Goal: Information Seeking & Learning: Check status

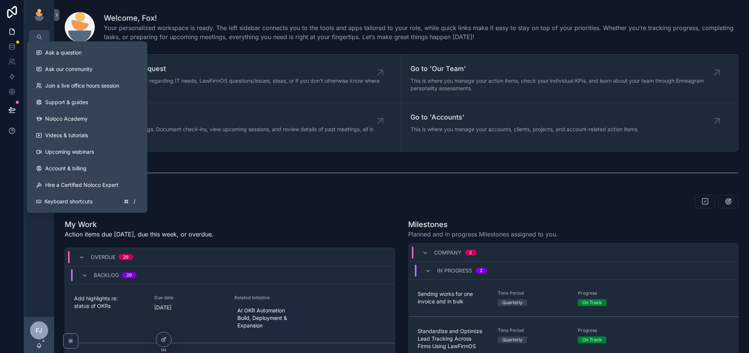
click at [11, 133] on icon at bounding box center [12, 131] width 8 height 8
click at [81, 56] on span "Ask a question" at bounding box center [63, 53] width 36 height 8
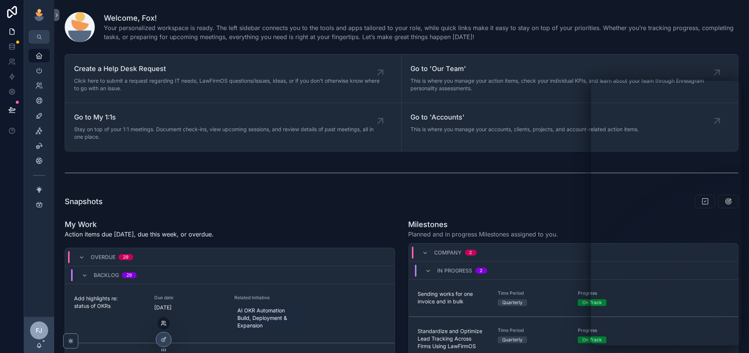
click at [166, 322] on icon at bounding box center [164, 324] width 6 height 6
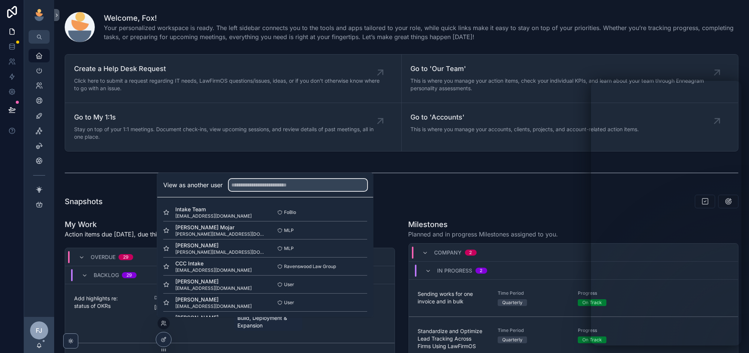
click at [282, 186] on input "text" at bounding box center [298, 185] width 138 height 12
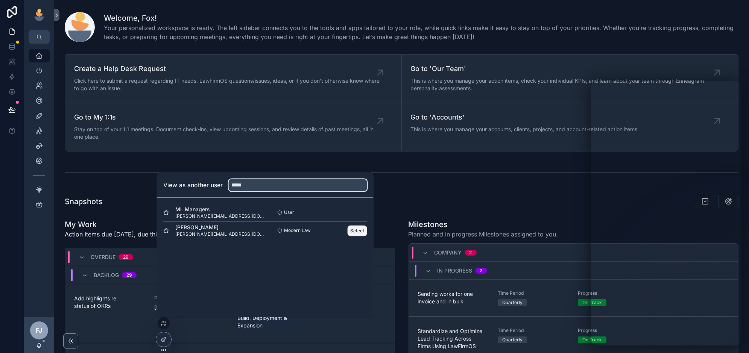
type input "*****"
click at [359, 231] on button "Select" at bounding box center [358, 230] width 20 height 11
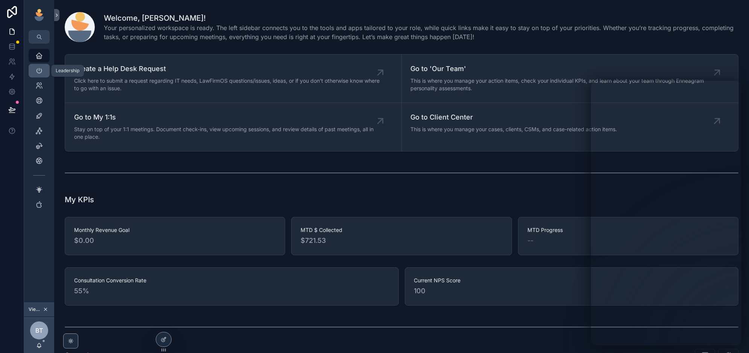
click at [38, 69] on icon "scrollable content" at bounding box center [39, 71] width 8 height 8
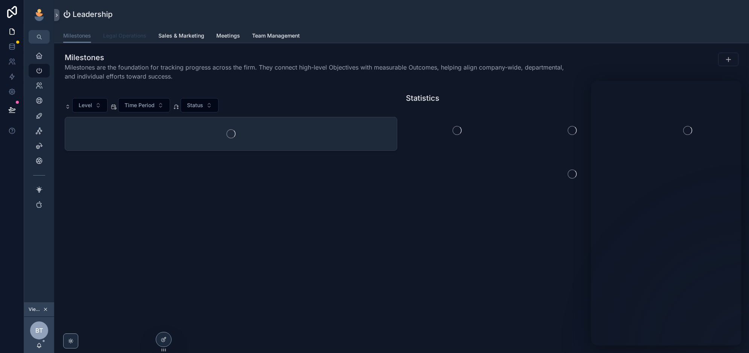
click at [130, 39] on span "Legal Operations" at bounding box center [124, 36] width 43 height 8
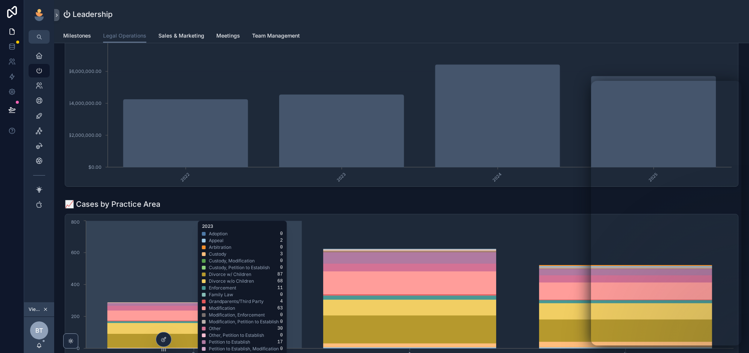
scroll to position [1159, 0]
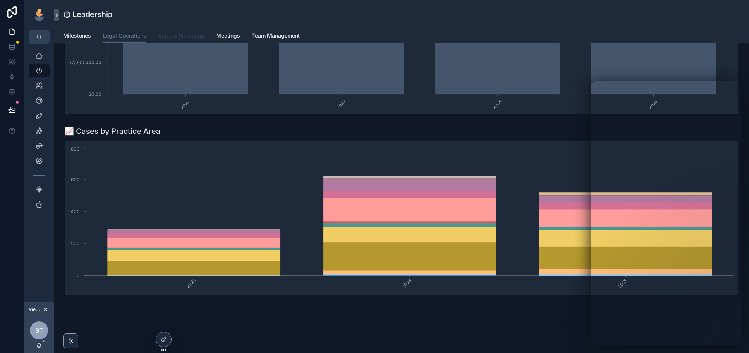
click at [186, 33] on span "Sales & Marketing" at bounding box center [181, 36] width 46 height 8
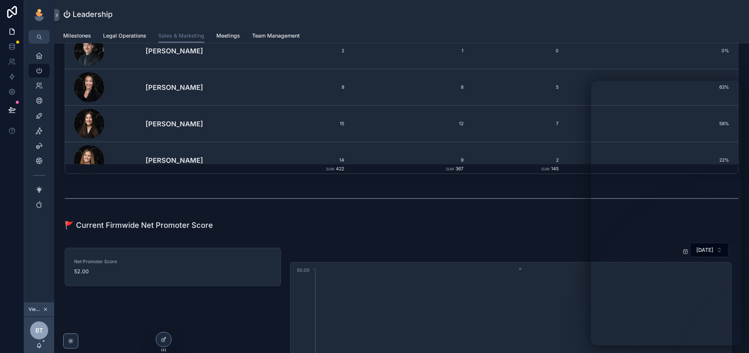
scroll to position [1289, 0]
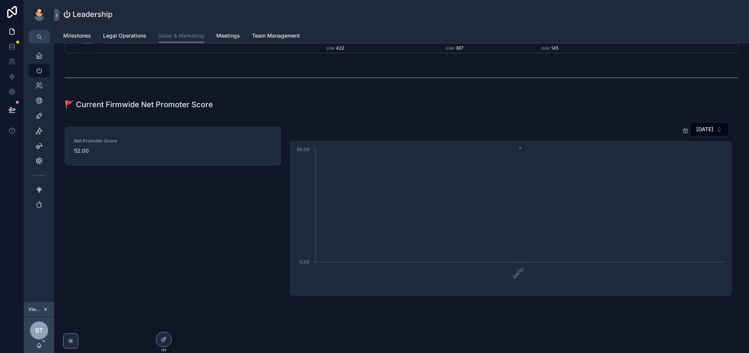
click at [12, 114] on button at bounding box center [12, 109] width 17 height 21
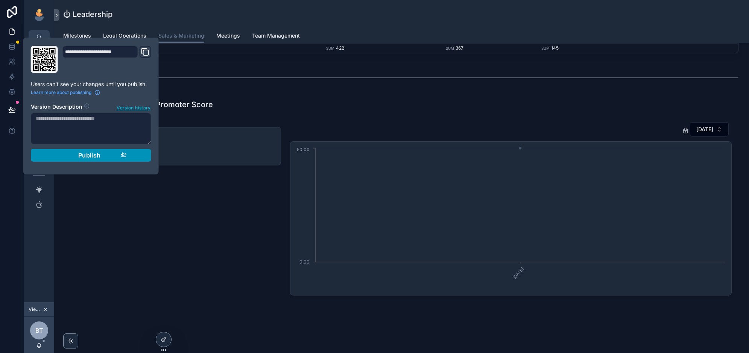
click at [143, 225] on div "Net Promoter Score 52.00" at bounding box center [172, 209] width 225 height 180
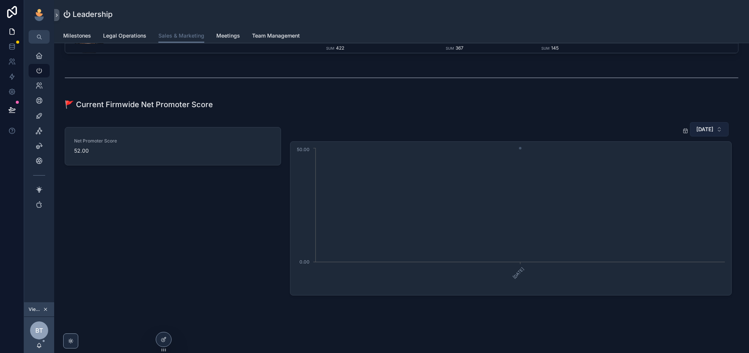
click at [711, 122] on button "February 2025" at bounding box center [709, 129] width 39 height 14
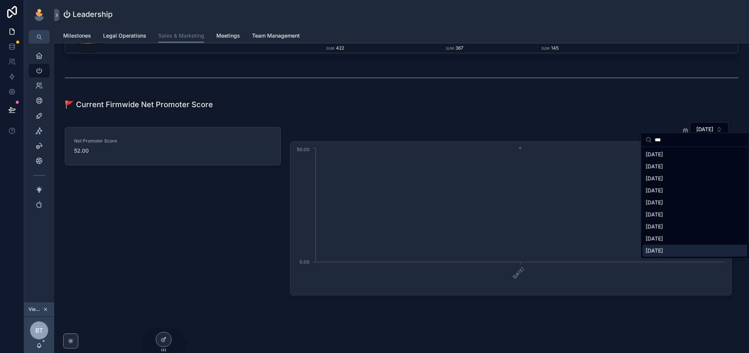
type input "***"
click at [710, 248] on div "October 2025" at bounding box center [695, 251] width 105 height 12
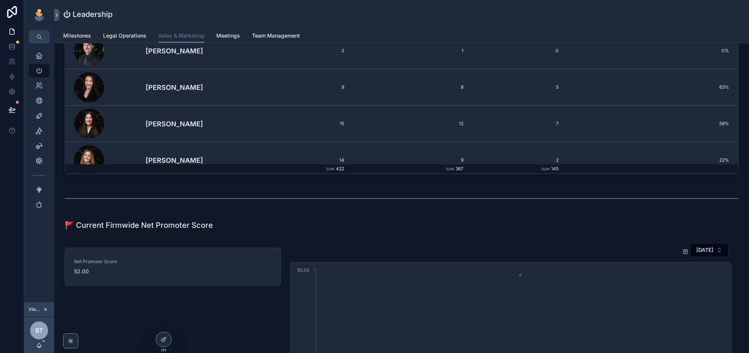
scroll to position [1289, 0]
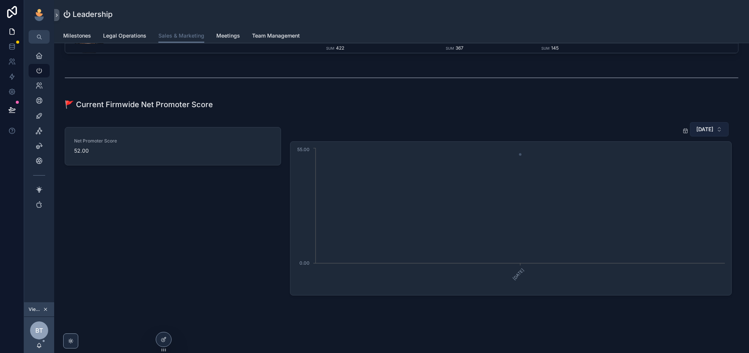
click at [707, 126] on span "October 2025" at bounding box center [704, 130] width 17 height 8
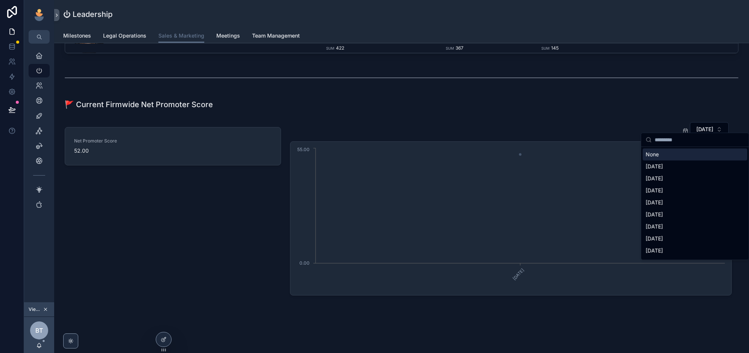
click at [662, 151] on div "None" at bounding box center [695, 155] width 105 height 12
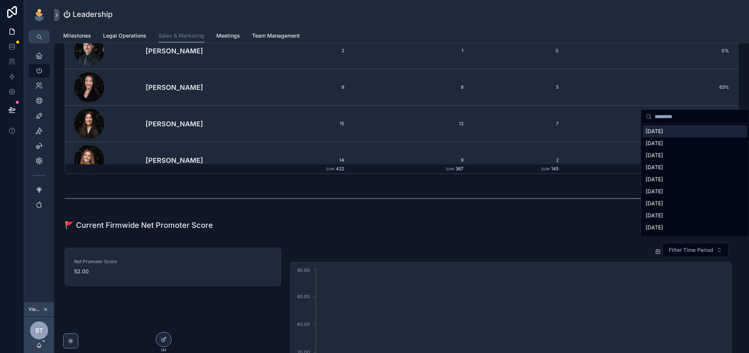
scroll to position [1289, 0]
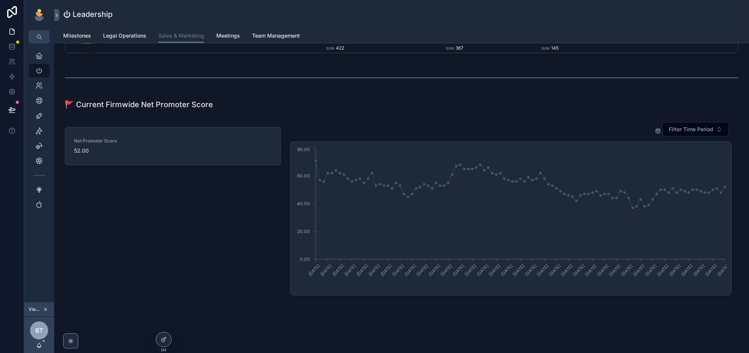
click at [48, 308] on button "scrollable content" at bounding box center [45, 310] width 8 height 8
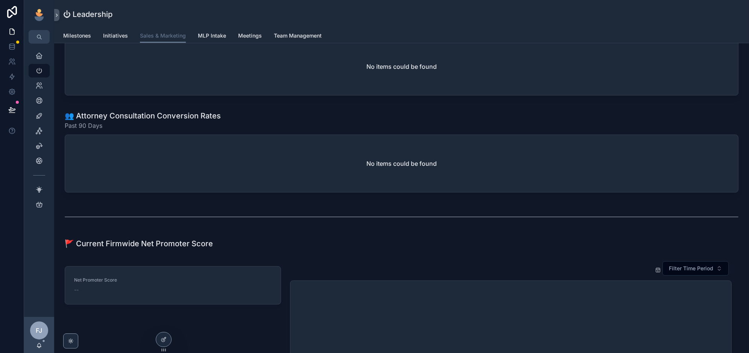
scroll to position [735, 0]
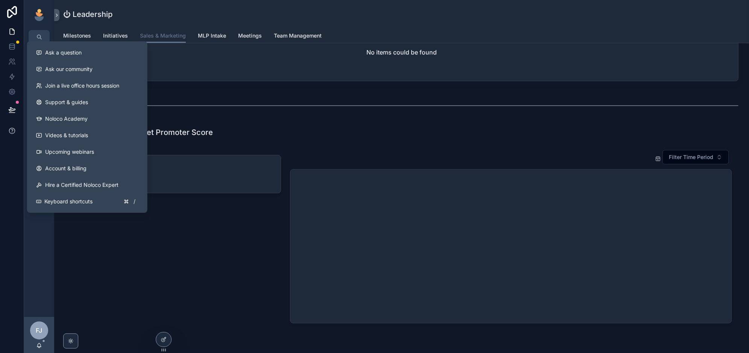
click at [10, 127] on icon at bounding box center [12, 131] width 8 height 8
click at [67, 56] on button "Ask a question" at bounding box center [87, 52] width 114 height 17
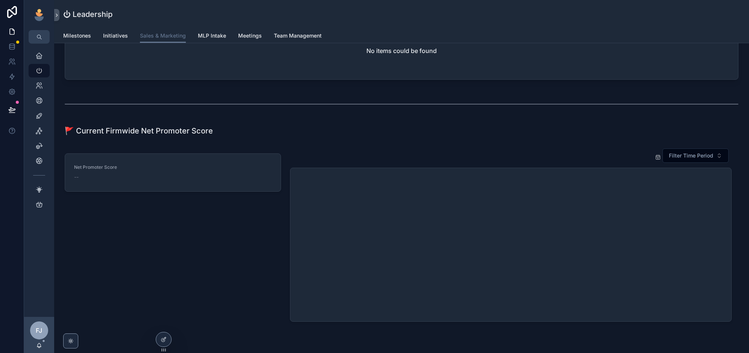
scroll to position [764, 0]
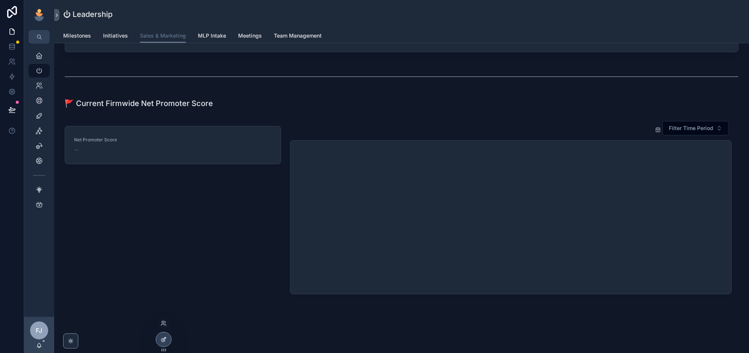
click at [164, 338] on icon at bounding box center [164, 339] width 3 height 3
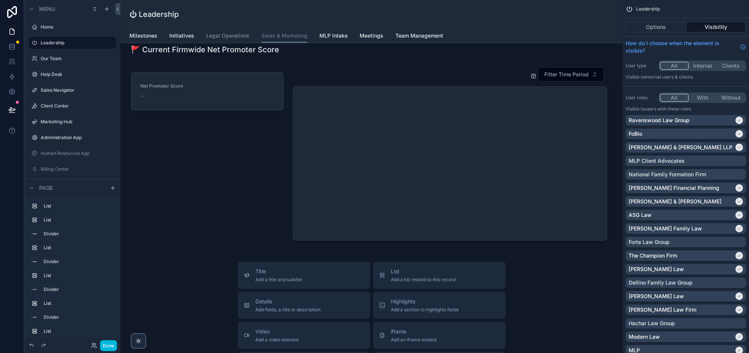
scroll to position [1195, 0]
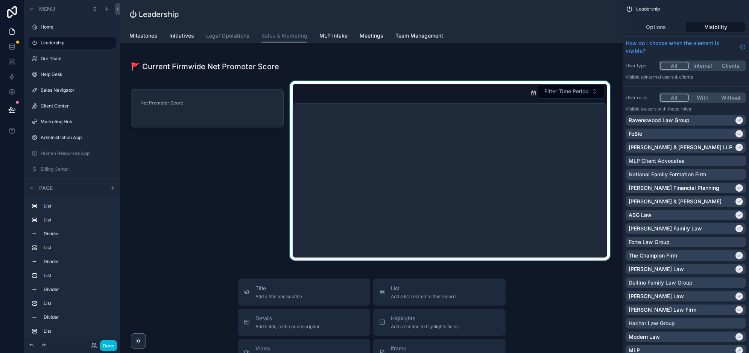
click at [536, 86] on div "scrollable content" at bounding box center [450, 171] width 324 height 180
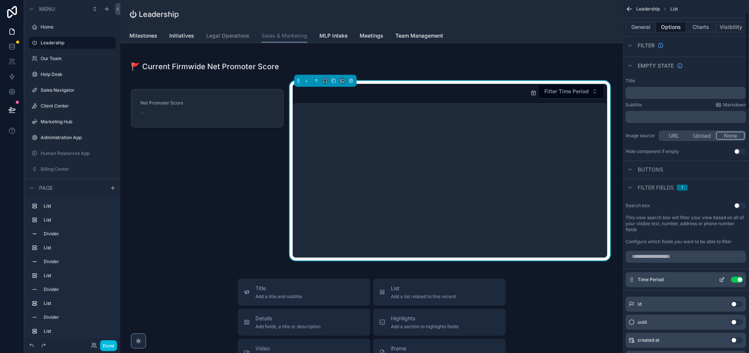
scroll to position [48, 0]
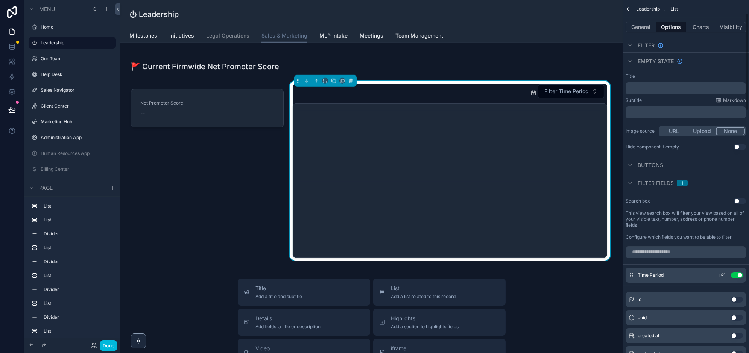
click at [721, 275] on icon "scrollable content" at bounding box center [722, 275] width 6 height 6
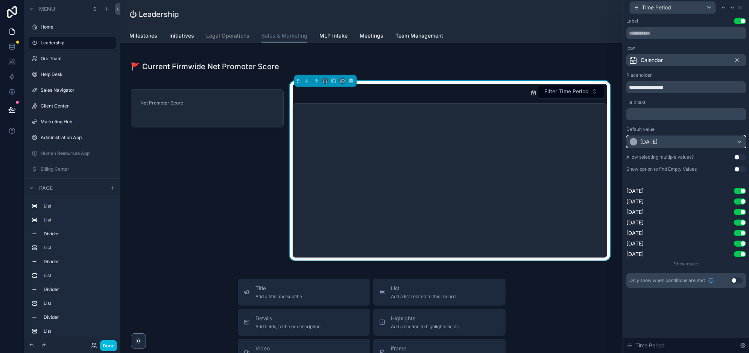
click at [681, 145] on div "February 2025" at bounding box center [686, 142] width 119 height 12
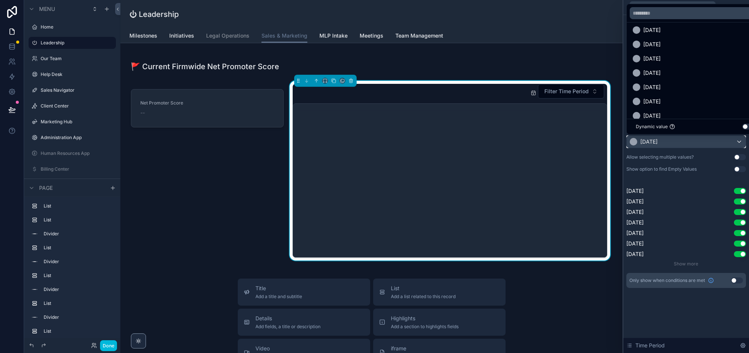
scroll to position [0, 0]
click at [677, 167] on div at bounding box center [686, 176] width 126 height 353
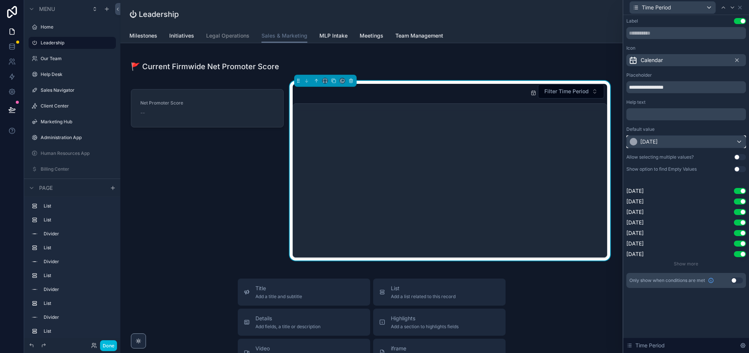
click at [686, 146] on div "February 2025" at bounding box center [686, 142] width 119 height 12
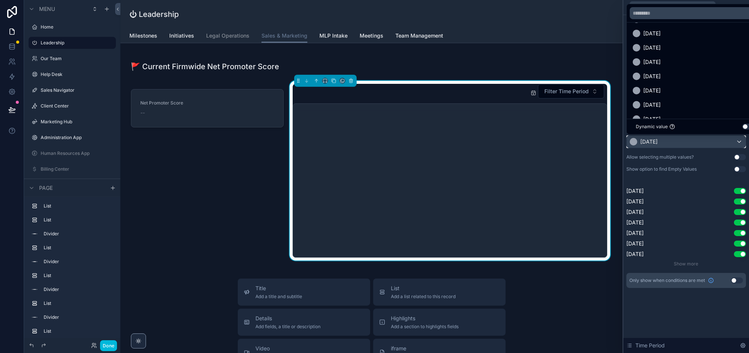
scroll to position [1416, 0]
click at [671, 144] on div at bounding box center [686, 176] width 126 height 353
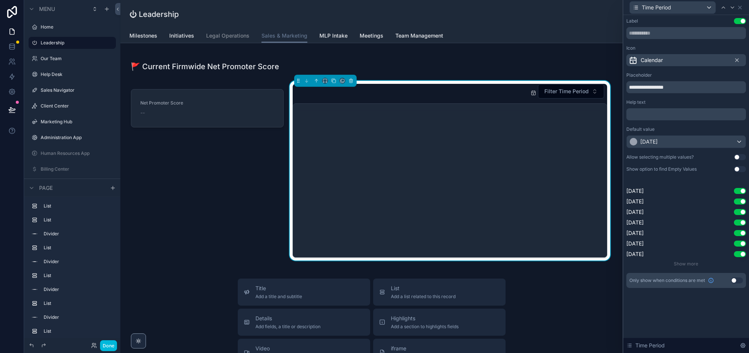
click at [689, 127] on div "Default value" at bounding box center [687, 129] width 120 height 6
click at [678, 143] on div "February 2025" at bounding box center [686, 142] width 119 height 12
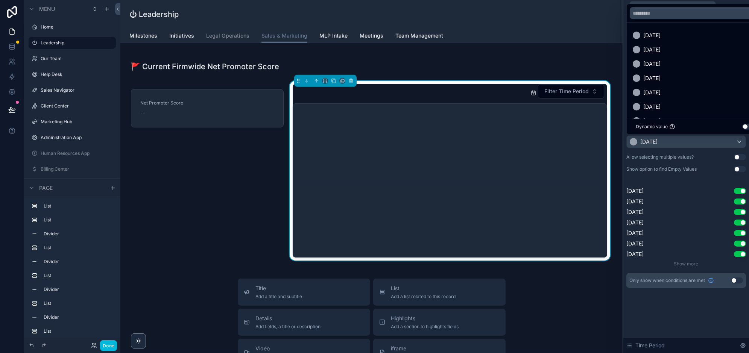
click at [744, 126] on button "Use setting" at bounding box center [748, 127] width 12 height 6
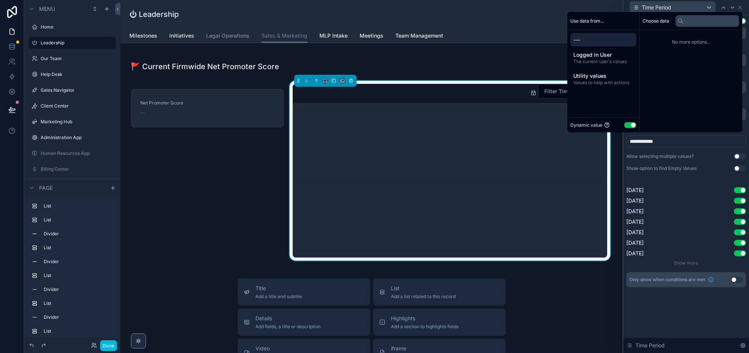
click at [597, 41] on span "---" at bounding box center [603, 40] width 60 height 8
click at [601, 74] on span "Utility values" at bounding box center [603, 76] width 60 height 8
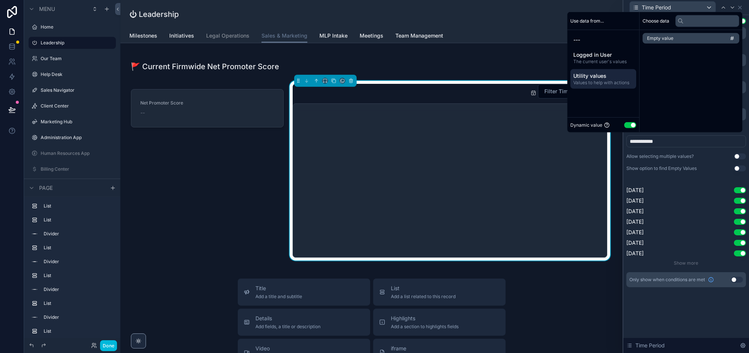
click at [655, 45] on div "Empty value" at bounding box center [691, 38] width 103 height 17
click at [657, 43] on li "Empty value" at bounding box center [691, 38] width 97 height 11
click at [660, 38] on span "Empty value" at bounding box center [660, 38] width 26 height 6
drag, startPoint x: 676, startPoint y: 312, endPoint x: 629, endPoint y: 127, distance: 191.0
click at [676, 312] on div "**********" at bounding box center [686, 184] width 126 height 338
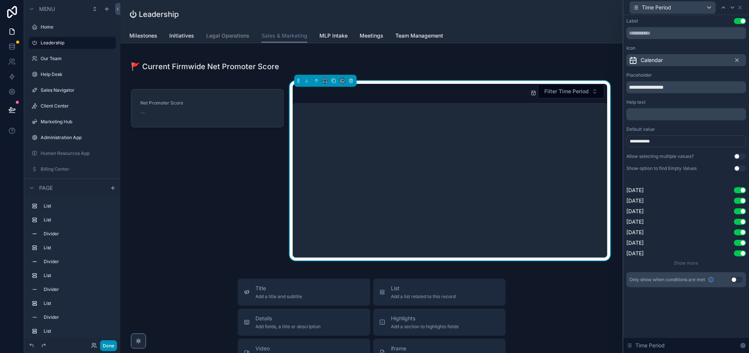
click at [109, 347] on button "Done" at bounding box center [108, 346] width 17 height 11
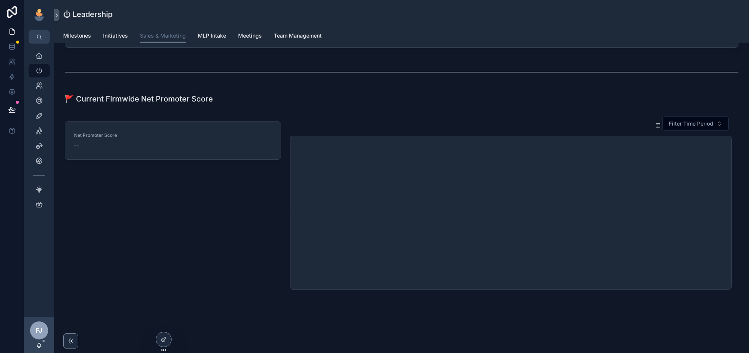
scroll to position [764, 0]
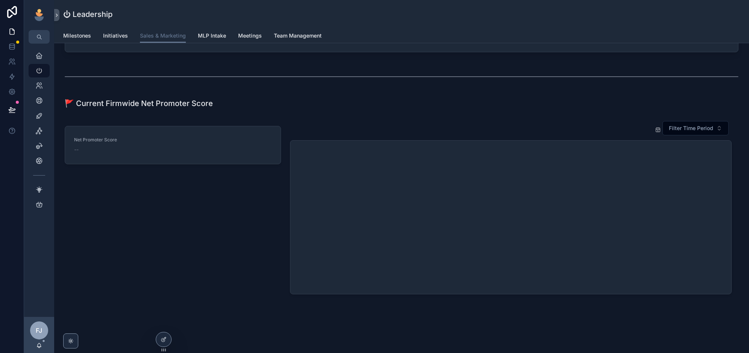
click at [164, 324] on icon at bounding box center [162, 325] width 3 height 2
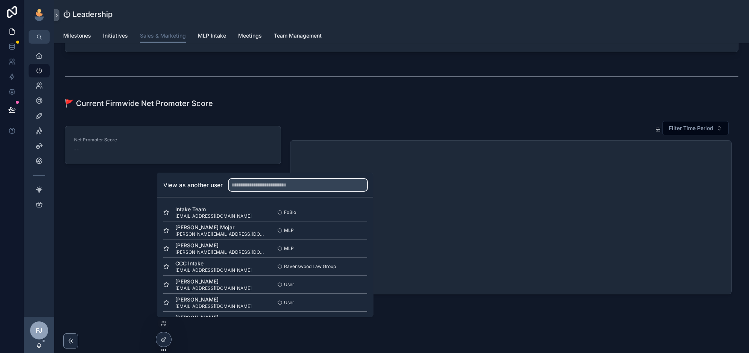
click at [262, 184] on input "text" at bounding box center [298, 185] width 138 height 12
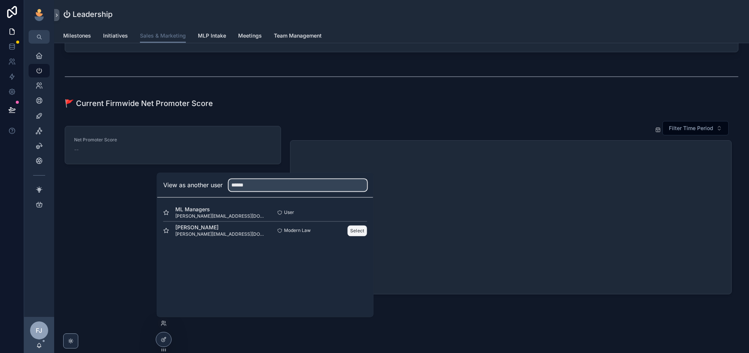
type input "******"
click at [360, 227] on button "Select" at bounding box center [358, 230] width 20 height 11
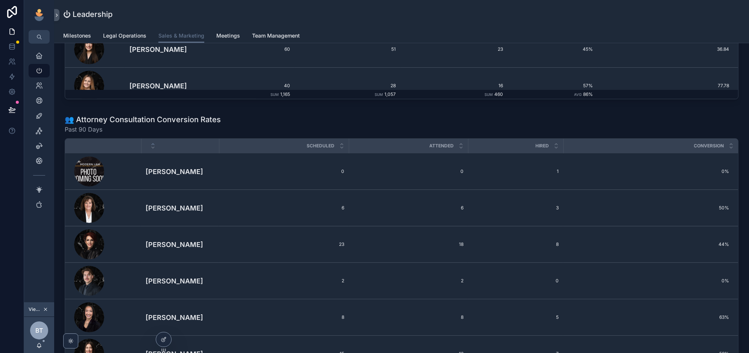
scroll to position [1289, 0]
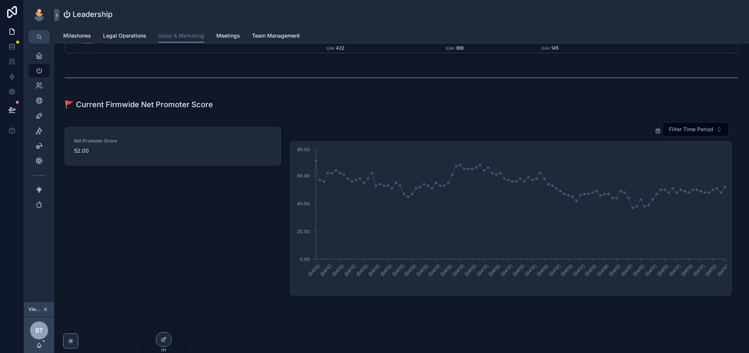
click at [46, 307] on button "scrollable content" at bounding box center [45, 310] width 8 height 8
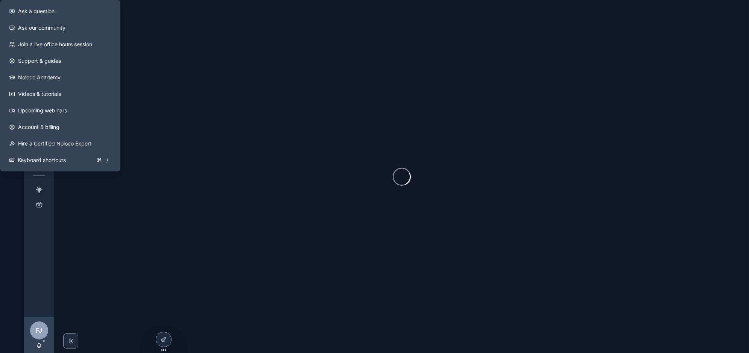
click at [9, 135] on button at bounding box center [12, 130] width 24 height 21
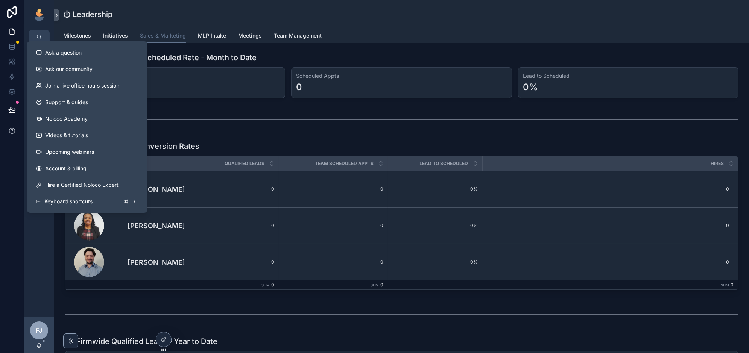
click at [10, 131] on icon at bounding box center [12, 131] width 8 height 8
click at [68, 53] on span "Ask a question" at bounding box center [63, 53] width 36 height 8
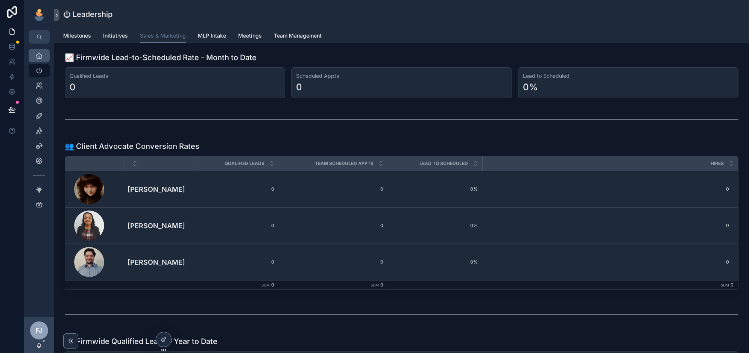
click at [42, 57] on icon "scrollable content" at bounding box center [39, 56] width 8 height 8
